Goal: Find specific page/section: Find specific page/section

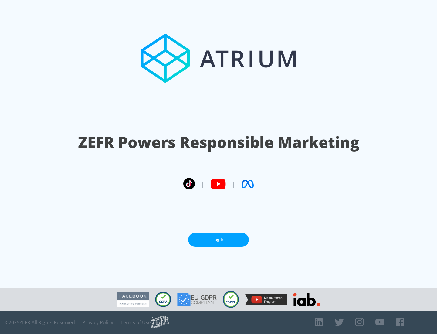
click at [219, 240] on link "Log In" at bounding box center [218, 240] width 61 height 14
